Goal: Information Seeking & Learning: Compare options

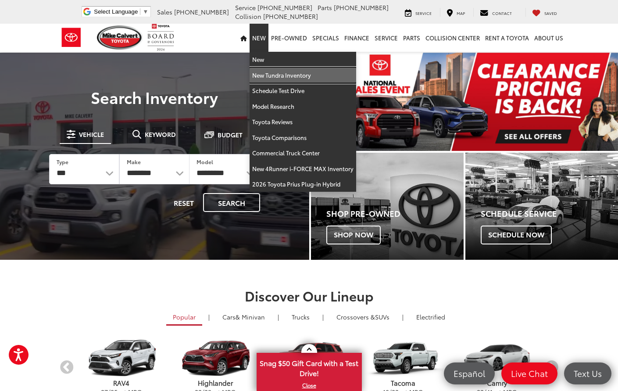
click at [281, 71] on link "New Tundra Inventory" at bounding box center [302, 76] width 107 height 16
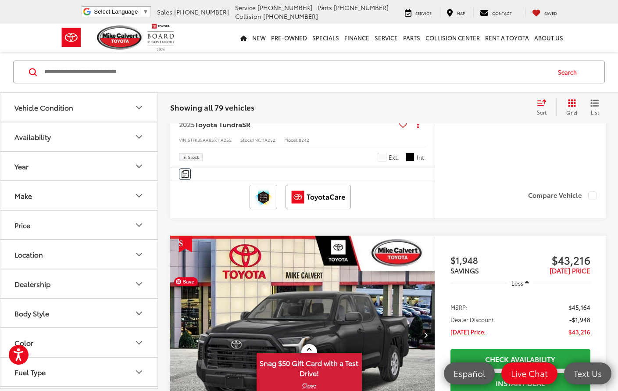
scroll to position [1491, 0]
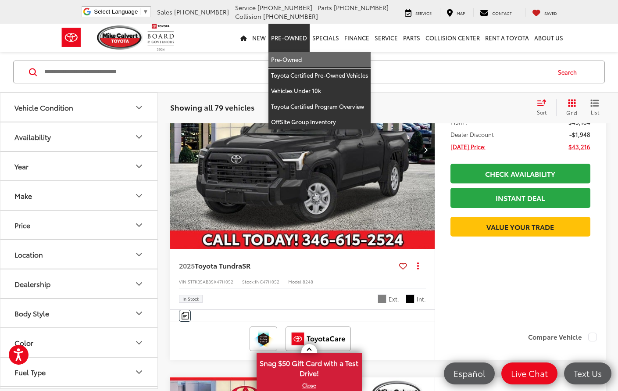
click at [295, 61] on link "Pre-Owned" at bounding box center [319, 60] width 102 height 16
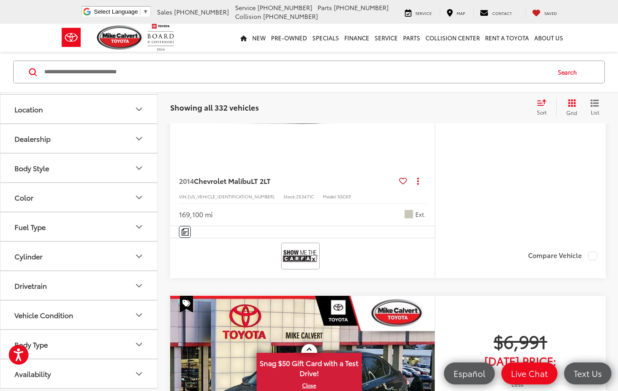
scroll to position [219, 0]
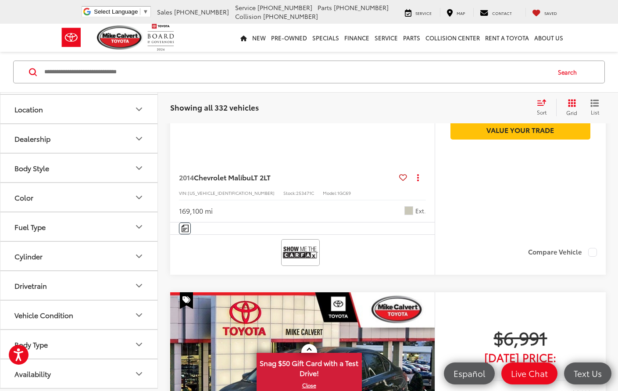
click at [83, 342] on button "Body Type" at bounding box center [79, 344] width 158 height 28
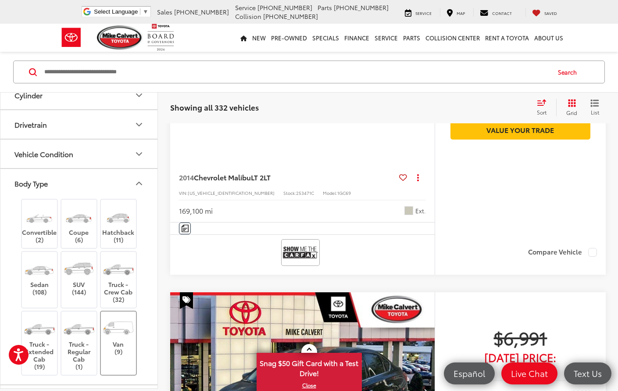
scroll to position [303, 0]
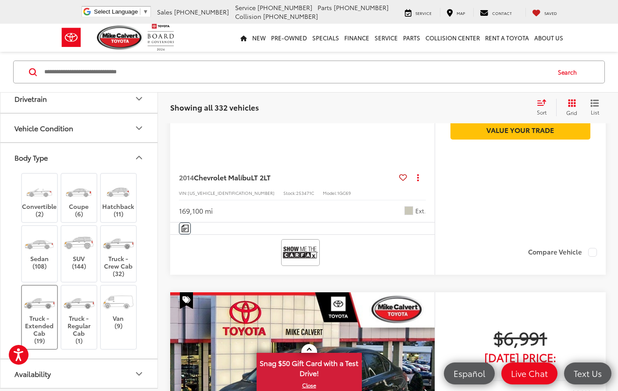
click at [42, 304] on img at bounding box center [39, 302] width 33 height 25
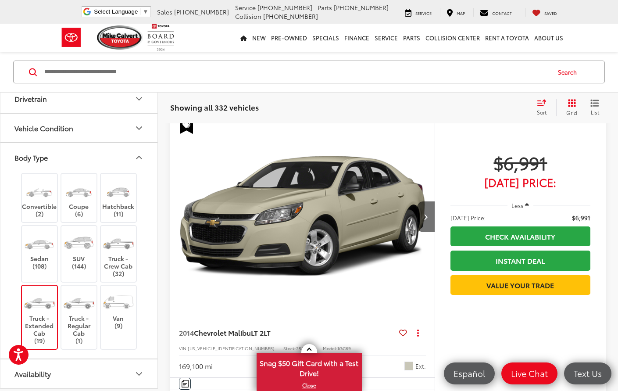
scroll to position [57, 0]
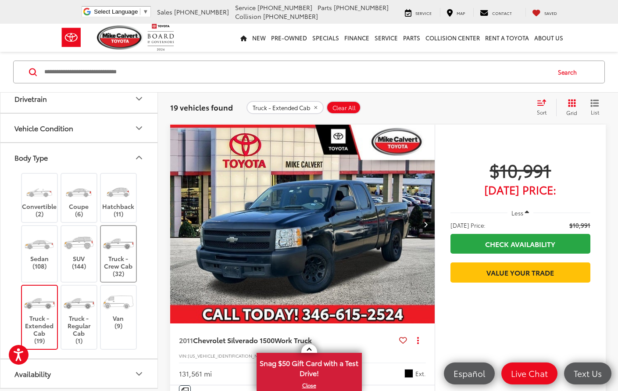
click at [109, 271] on label "Truck - Crew Cab (32)" at bounding box center [119, 253] width 36 height 47
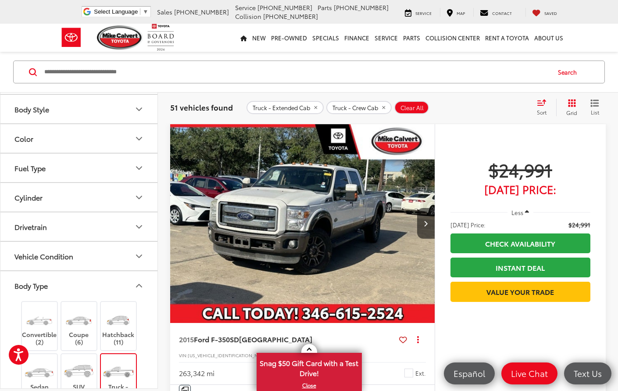
scroll to position [175, 0]
click at [100, 231] on button "Drivetrain" at bounding box center [79, 225] width 158 height 28
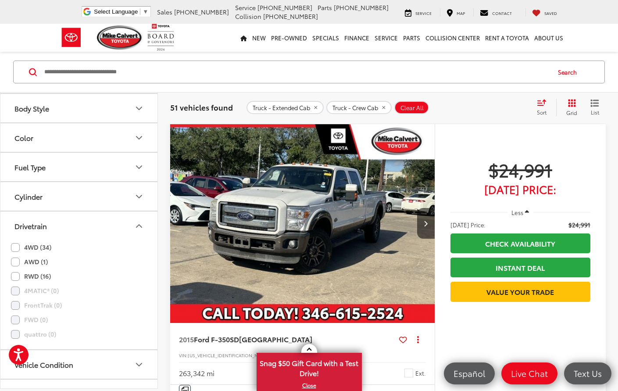
click at [16, 249] on label "4WD (34)" at bounding box center [31, 247] width 40 height 14
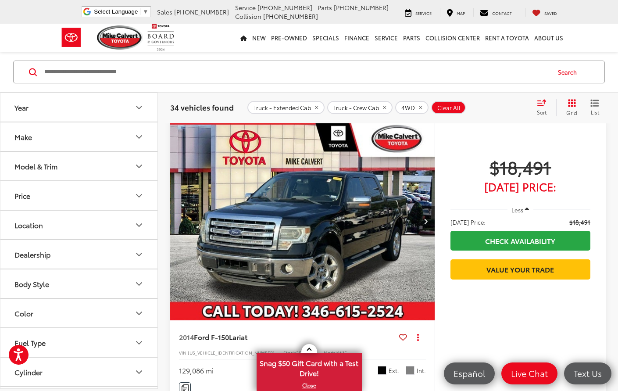
scroll to position [57, 0]
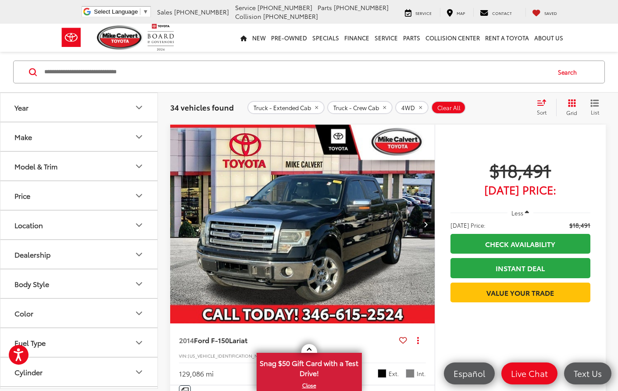
click at [117, 197] on button "Price" at bounding box center [79, 195] width 158 height 28
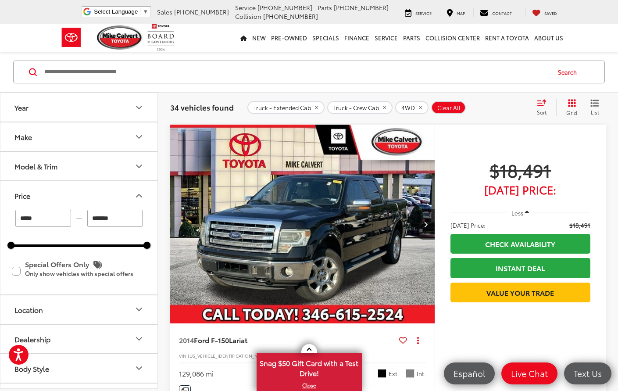
click at [117, 197] on button "Price" at bounding box center [79, 195] width 158 height 28
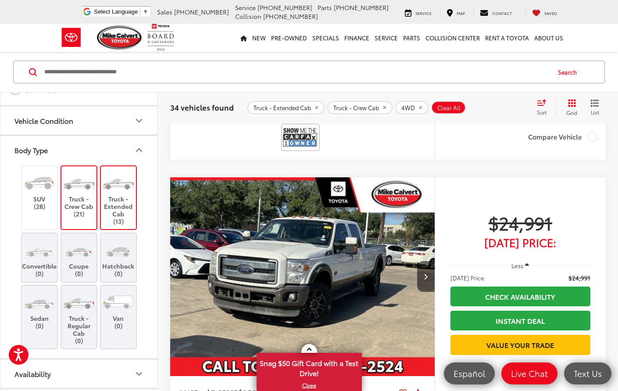
scroll to position [0, 0]
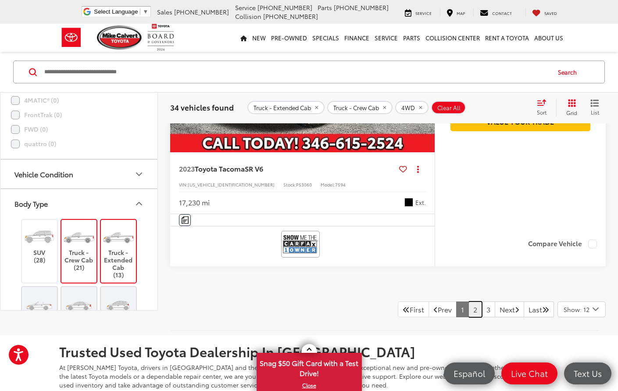
click at [468, 305] on link "2" at bounding box center [475, 309] width 14 height 16
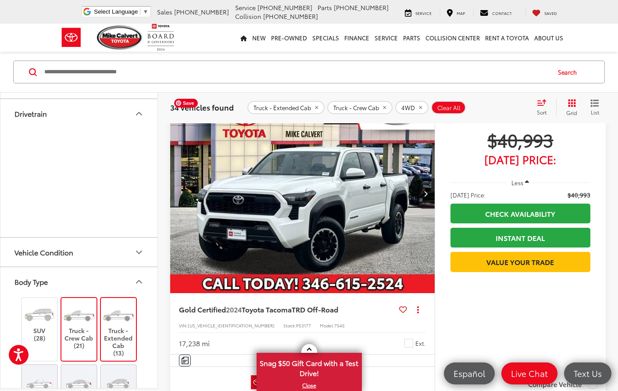
scroll to position [2731, 0]
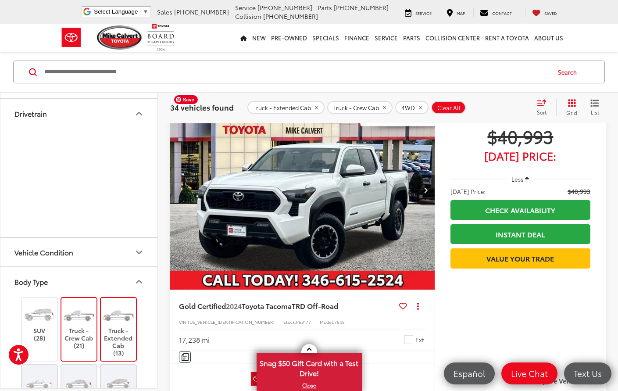
click at [331, 223] on img "2024 Toyota Tacoma TRD Off-Road 0" at bounding box center [303, 190] width 266 height 199
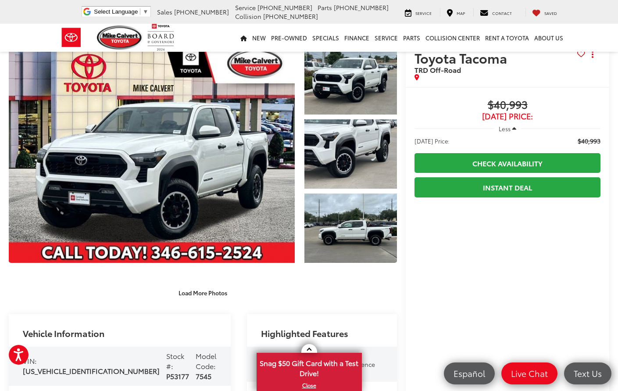
scroll to position [4, 0]
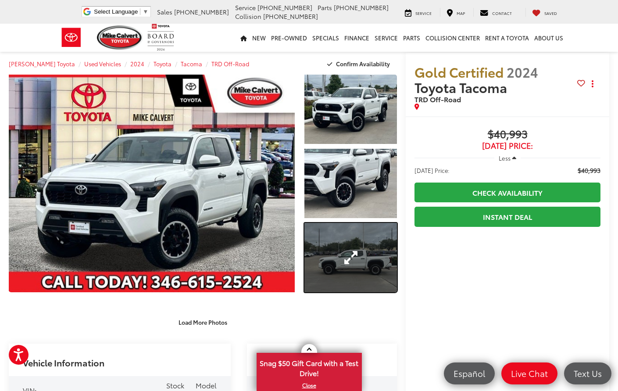
click at [363, 263] on link "Expand Photo 3" at bounding box center [350, 257] width 93 height 69
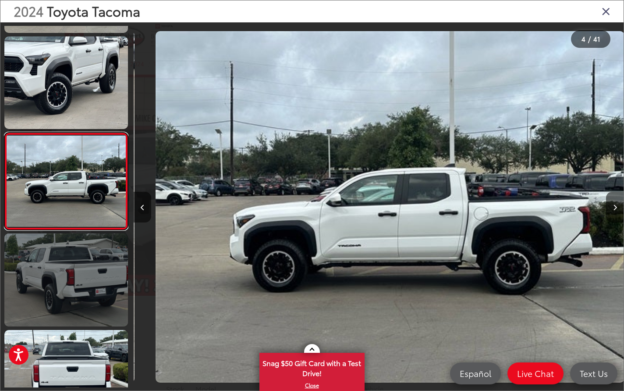
scroll to position [0, 1470]
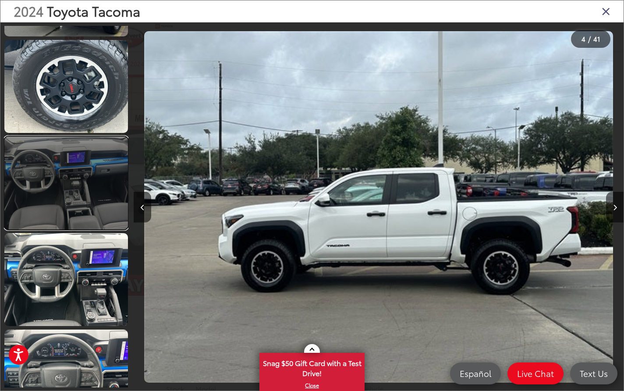
click at [98, 197] on link at bounding box center [66, 182] width 124 height 93
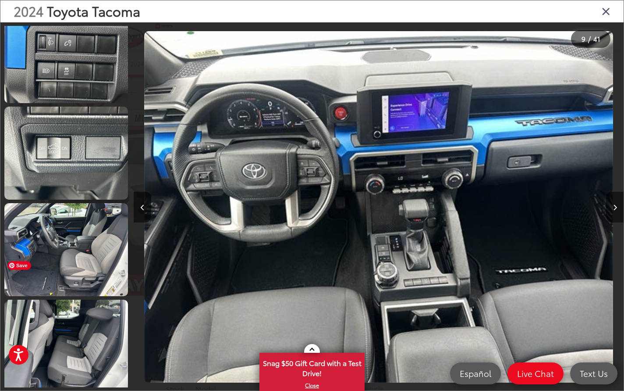
scroll to position [1717, 0]
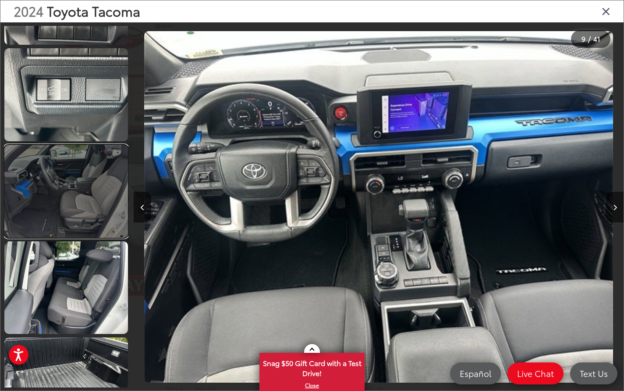
click at [87, 228] on link at bounding box center [66, 191] width 124 height 93
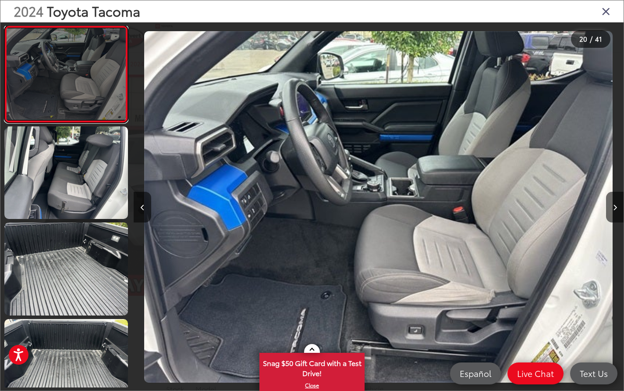
scroll to position [1856, 0]
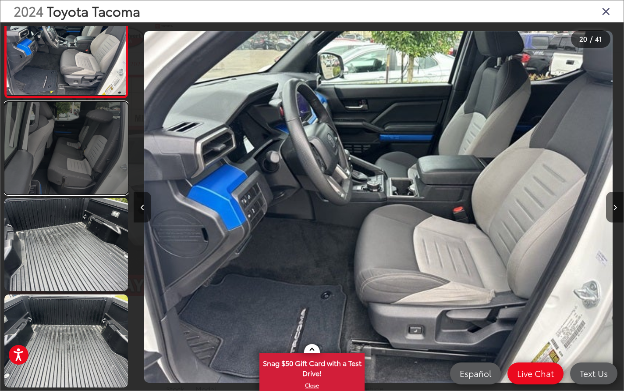
click at [78, 170] on link at bounding box center [66, 148] width 124 height 93
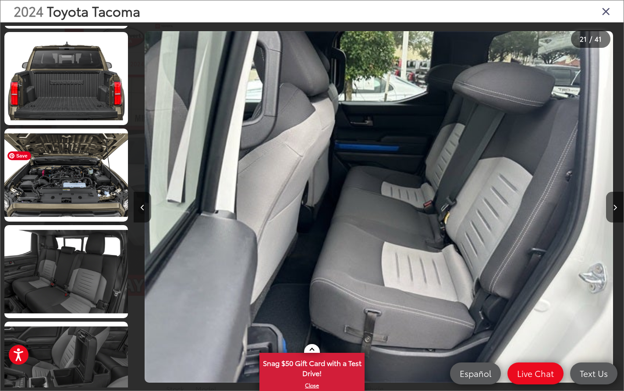
scroll to position [3328, 0]
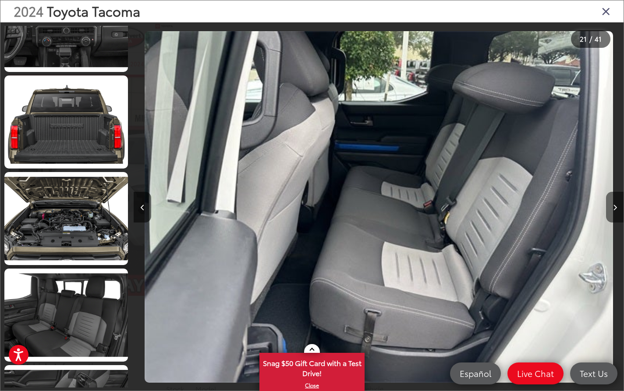
click at [616, 212] on button "Next image" at bounding box center [615, 207] width 18 height 31
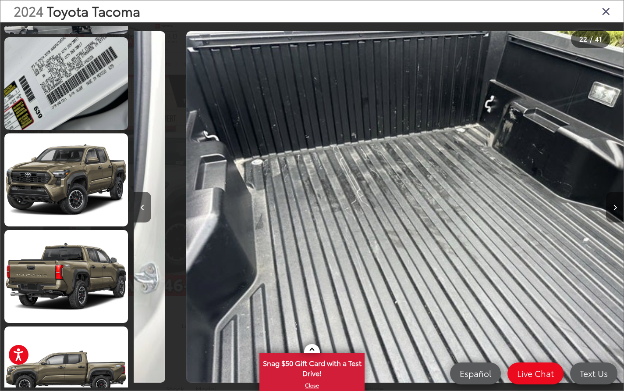
scroll to position [0, 0]
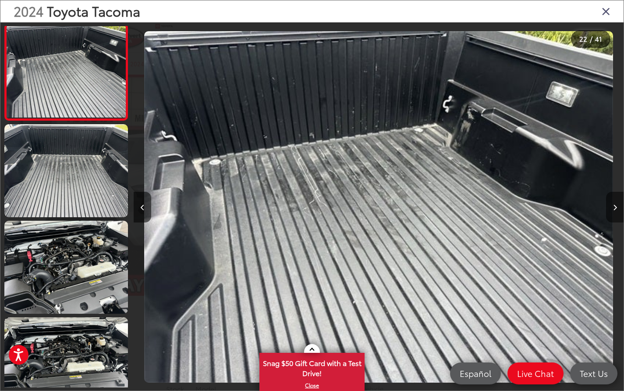
click at [612, 211] on button "Next image" at bounding box center [615, 207] width 18 height 31
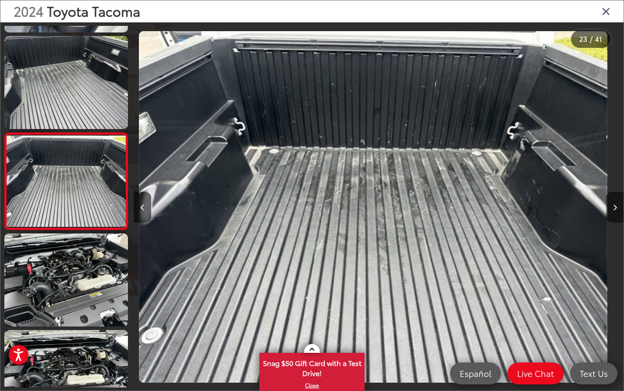
click at [612, 211] on button "Next image" at bounding box center [615, 207] width 18 height 31
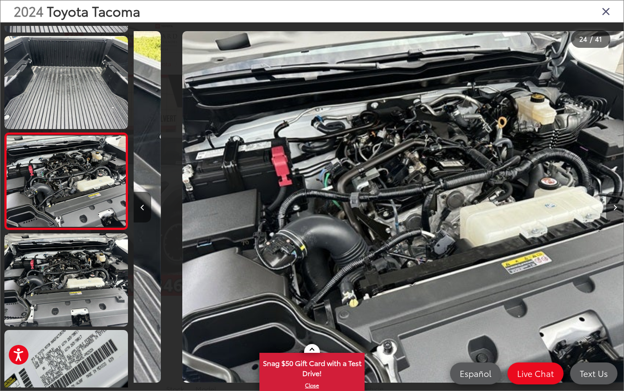
click at [612, 210] on button "Next image" at bounding box center [615, 207] width 18 height 31
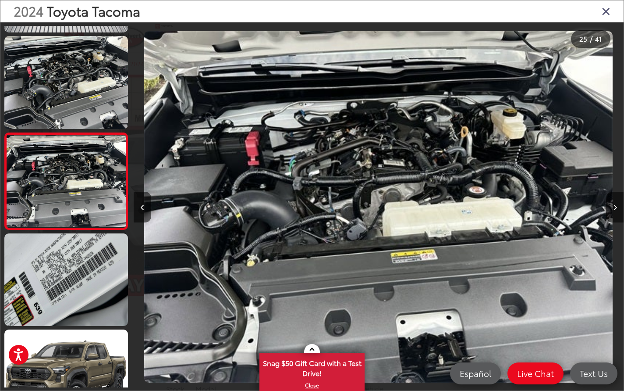
click at [603, 14] on icon "Close gallery" at bounding box center [606, 10] width 9 height 11
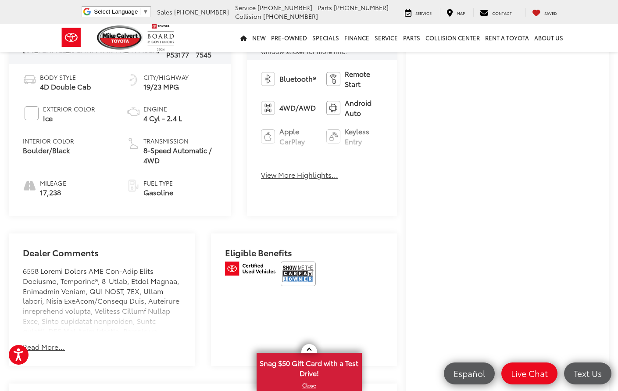
click at [60, 345] on button "Read More..." at bounding box center [44, 347] width 42 height 10
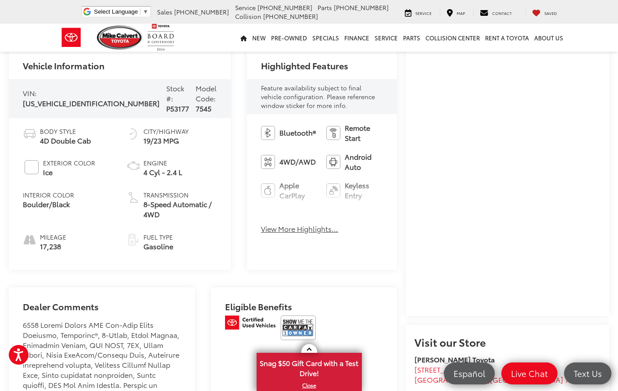
scroll to position [323, 0]
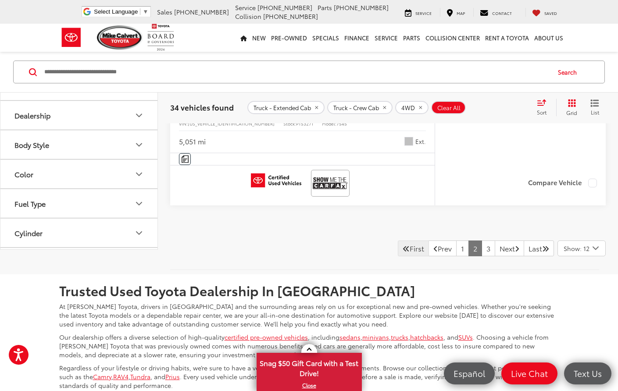
scroll to position [3959, 0]
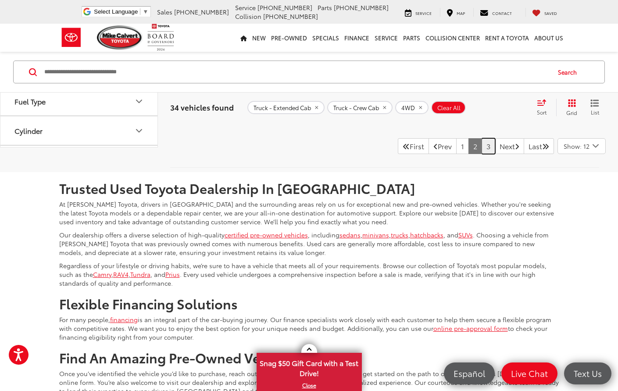
click at [481, 154] on link "3" at bounding box center [488, 146] width 14 height 16
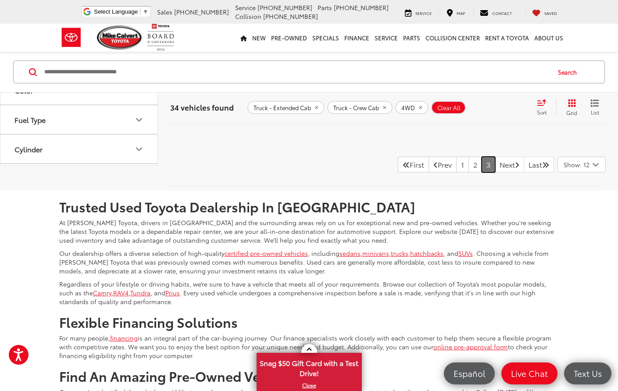
scroll to position [3345, 0]
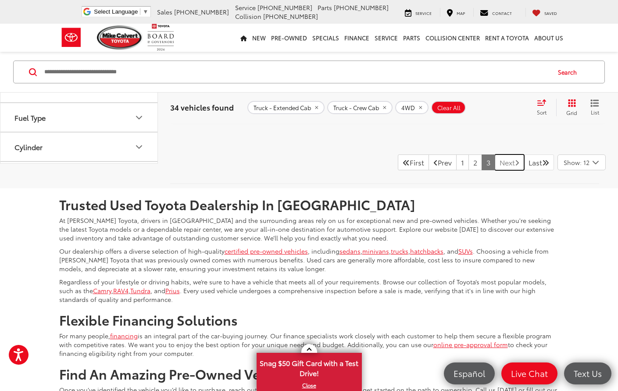
click at [496, 163] on link "Next" at bounding box center [509, 162] width 29 height 16
